Goal: Communication & Community: Answer question/provide support

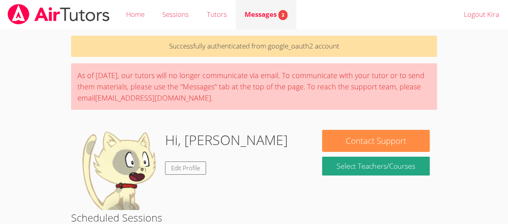
click at [267, 14] on span "Messages 3" at bounding box center [266, 14] width 43 height 9
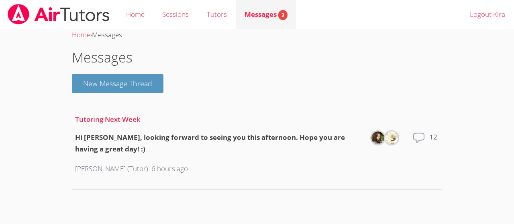
click at [261, 24] on link "Messages 3" at bounding box center [266, 14] width 61 height 29
click at [421, 134] on icon at bounding box center [418, 138] width 13 height 13
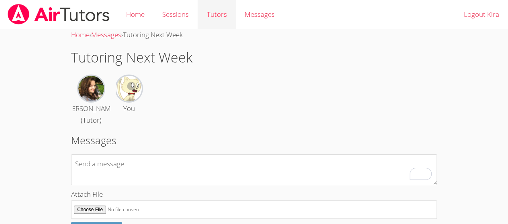
click at [215, 19] on link "Tutors" at bounding box center [217, 14] width 38 height 29
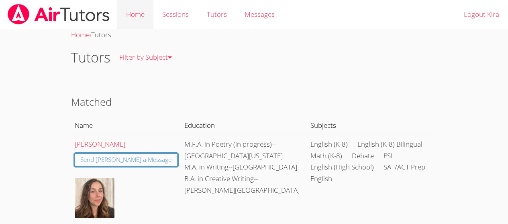
click at [136, 15] on link "Home" at bounding box center [135, 14] width 36 height 29
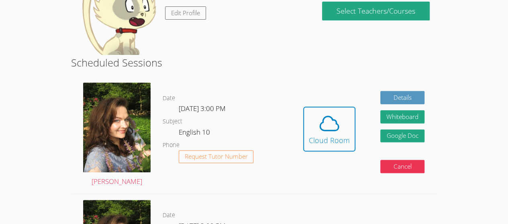
scroll to position [135, 0]
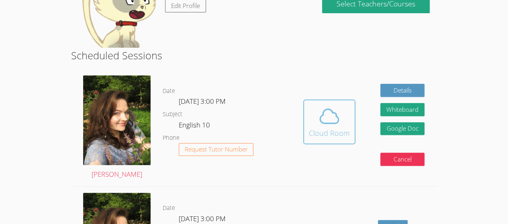
click at [332, 123] on icon at bounding box center [329, 116] width 18 height 14
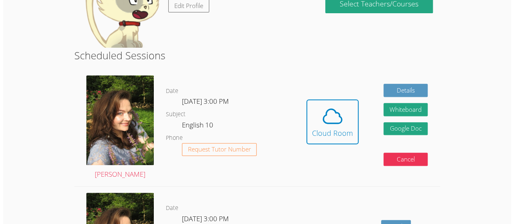
scroll to position [0, 0]
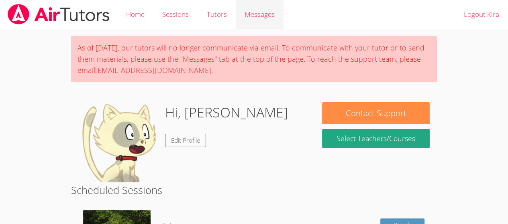
click at [261, 18] on span "Messages" at bounding box center [260, 14] width 30 height 9
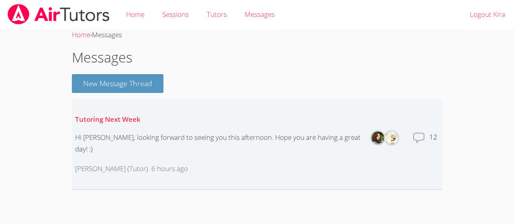
click at [427, 133] on div "Total messages 12" at bounding box center [425, 145] width 27 height 26
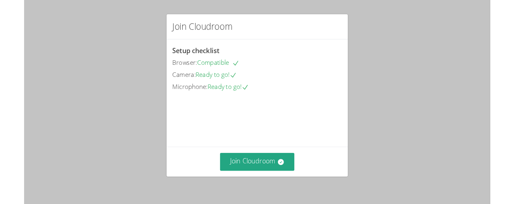
scroll to position [60, 0]
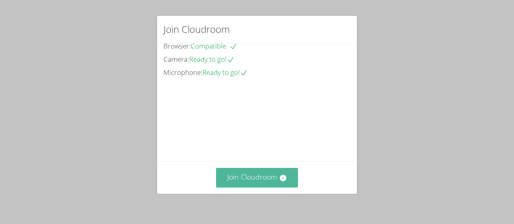
click at [258, 179] on button "Join Cloudroom" at bounding box center [257, 178] width 82 height 20
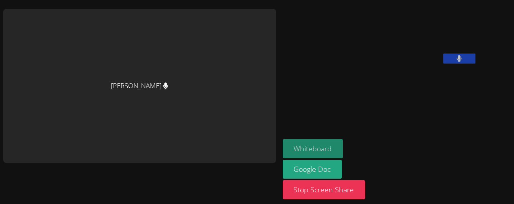
click at [283, 143] on button "Whiteboard" at bounding box center [313, 148] width 61 height 19
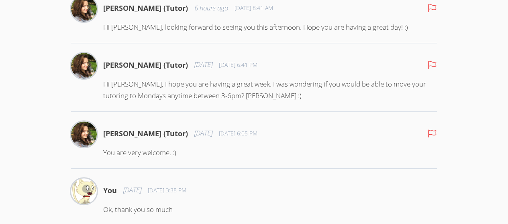
scroll to position [256, 0]
